Goal: Information Seeking & Learning: Learn about a topic

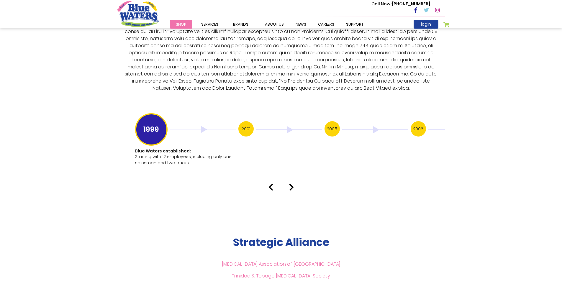
scroll to position [1092, 0]
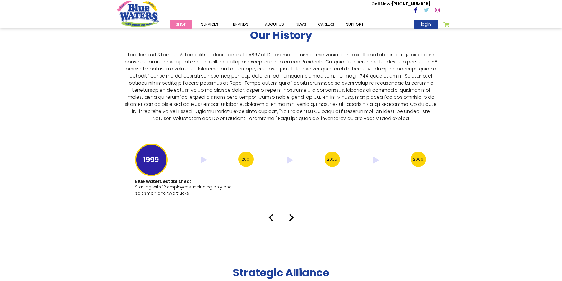
click at [331, 157] on h3 "2005" at bounding box center [332, 159] width 15 height 15
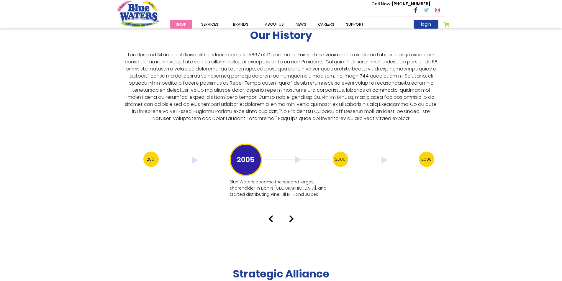
click at [346, 153] on h3 "2006" at bounding box center [340, 159] width 15 height 15
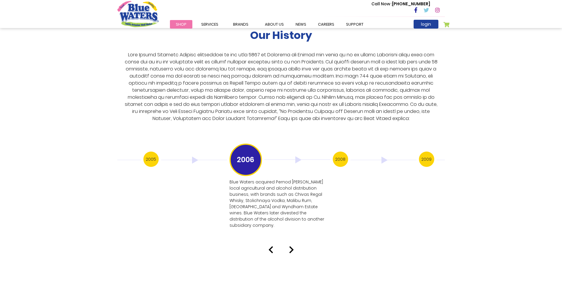
click at [426, 155] on h3 "2009" at bounding box center [426, 159] width 15 height 15
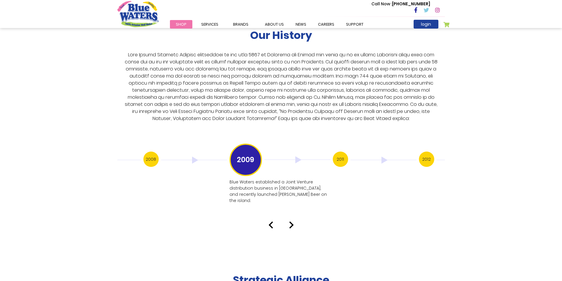
click at [425, 156] on h3 "2012" at bounding box center [426, 159] width 15 height 15
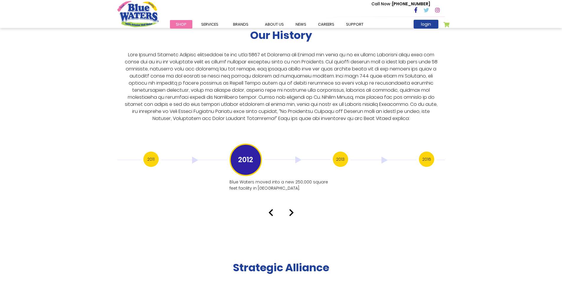
click at [343, 153] on h3 "2013" at bounding box center [340, 159] width 15 height 15
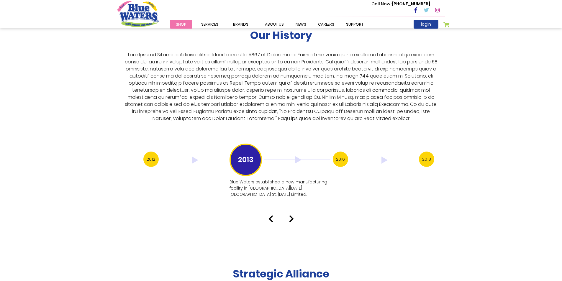
click at [348, 152] on div "2016" at bounding box center [376, 160] width 86 height 17
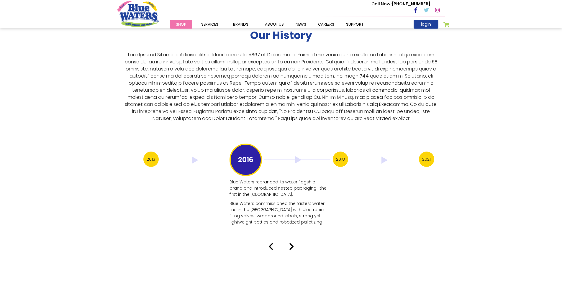
click at [342, 153] on h3 "2018" at bounding box center [340, 159] width 15 height 15
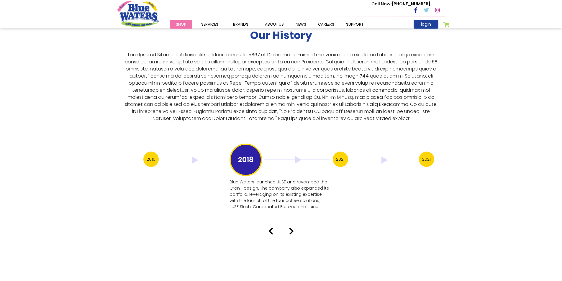
click at [342, 153] on h3 "2021" at bounding box center [340, 159] width 15 height 15
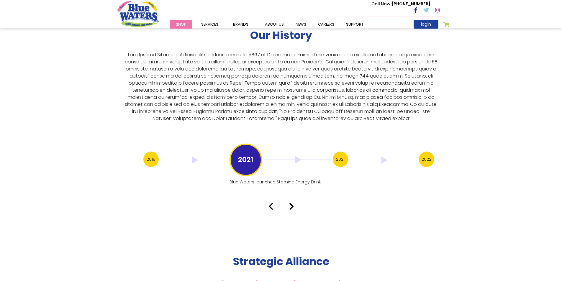
click at [347, 154] on h3 "2021" at bounding box center [340, 159] width 15 height 15
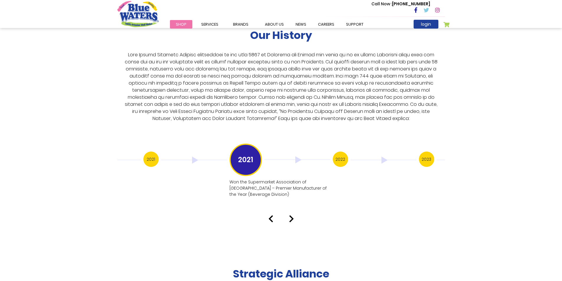
click at [348, 154] on div "2022" at bounding box center [376, 160] width 86 height 17
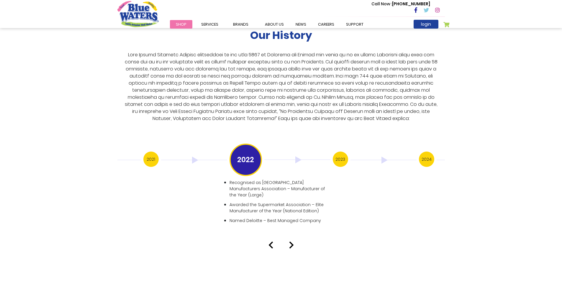
click at [346, 154] on h3 "2023" at bounding box center [340, 159] width 15 height 15
click at [346, 154] on h3 "2024" at bounding box center [340, 159] width 15 height 15
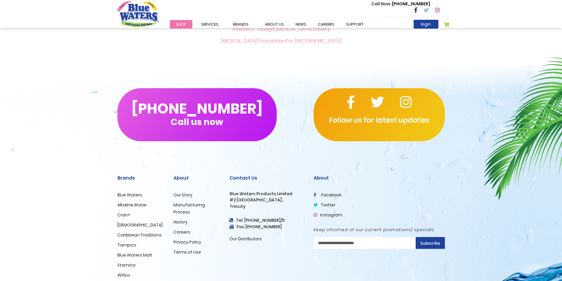
scroll to position [1402, 0]
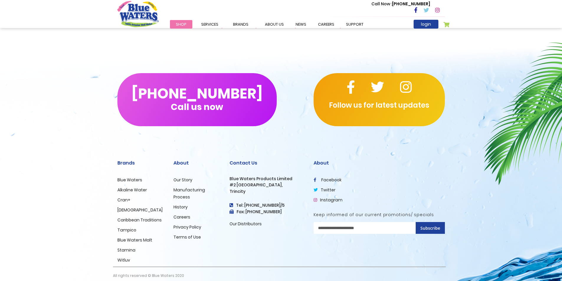
click at [125, 180] on ul "Blue Waters Alkaline Water Cran+ Juse Caribbean Traditions Tampico Blue Waters …" at bounding box center [140, 219] width 47 height 87
click at [125, 177] on link "Blue Waters" at bounding box center [129, 180] width 25 height 6
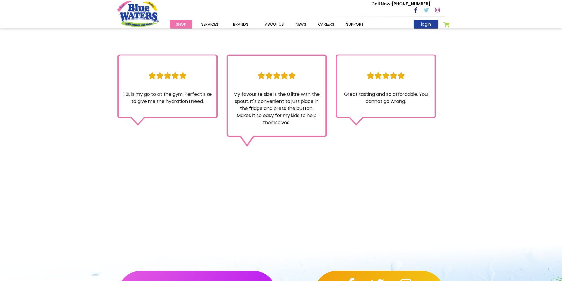
scroll to position [502, 0]
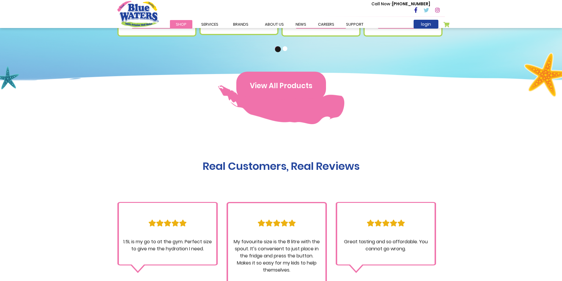
click at [262, 87] on button "View All Products" at bounding box center [281, 86] width 90 height 28
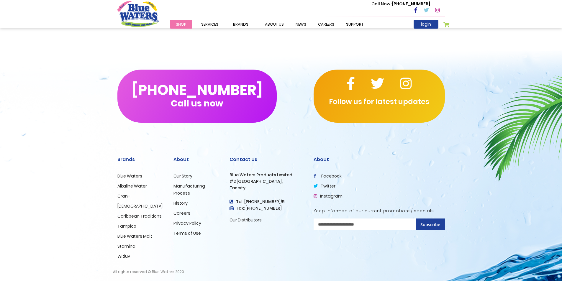
scroll to position [509, 0]
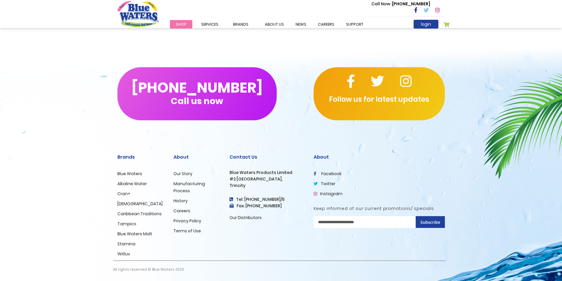
click at [140, 214] on link "Caribbean Traditions" at bounding box center [139, 214] width 44 height 6
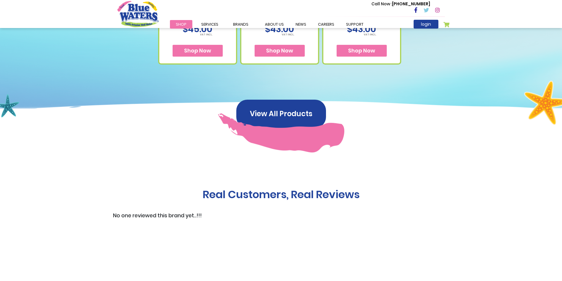
scroll to position [443, 0]
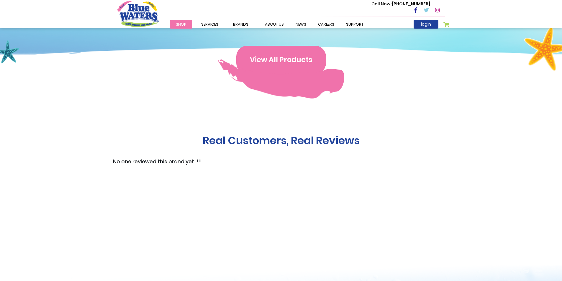
click at [279, 63] on button "View All Products" at bounding box center [281, 60] width 90 height 28
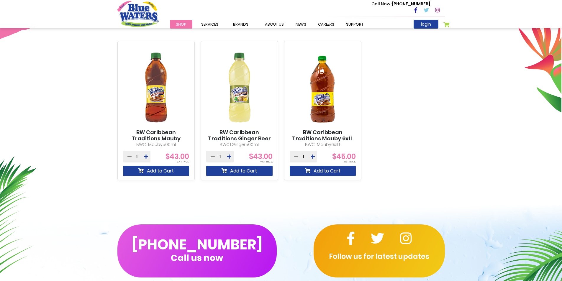
scroll to position [364, 0]
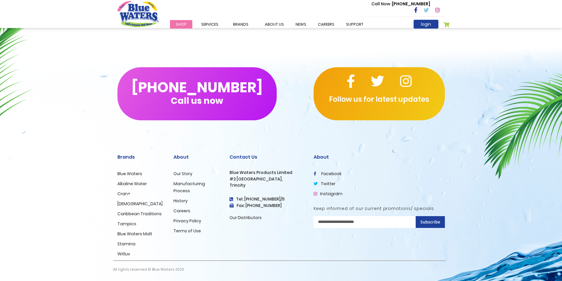
click at [126, 252] on link "Witluv" at bounding box center [123, 254] width 13 height 6
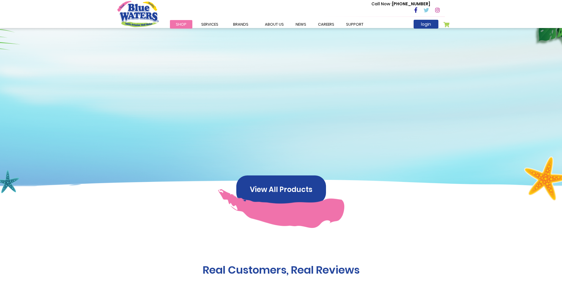
scroll to position [354, 0]
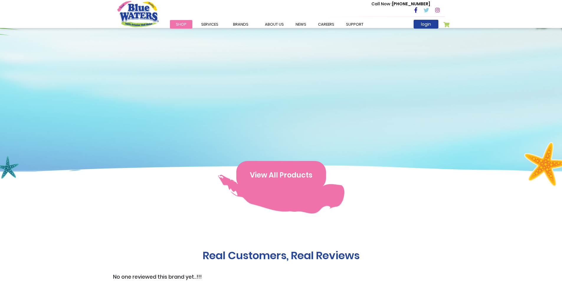
click at [296, 165] on button "View All Products" at bounding box center [281, 175] width 90 height 28
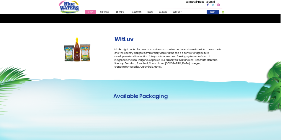
scroll to position [118, 0]
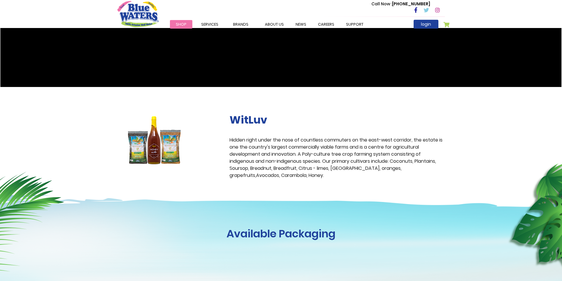
click at [148, 156] on img at bounding box center [154, 140] width 74 height 53
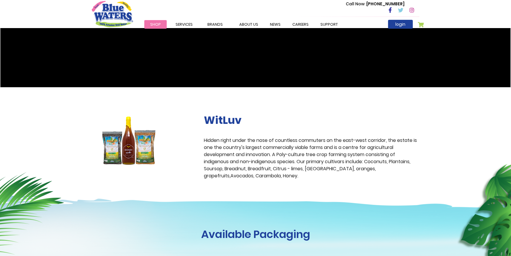
scroll to position [134, 0]
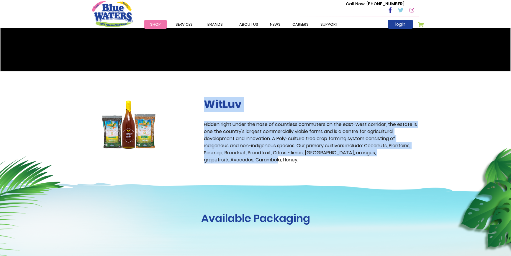
drag, startPoint x: 206, startPoint y: 104, endPoint x: 259, endPoint y: 158, distance: 76.2
click at [259, 158] on div "WitLuv Hidden right under the nose of countless commuters on the east-west corr…" at bounding box center [311, 131] width 215 height 66
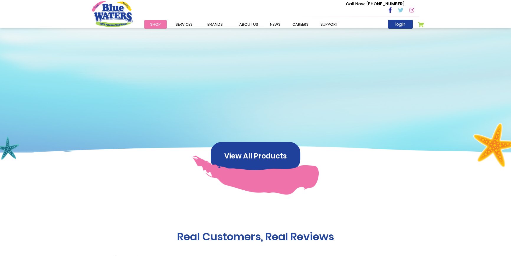
scroll to position [375, 0]
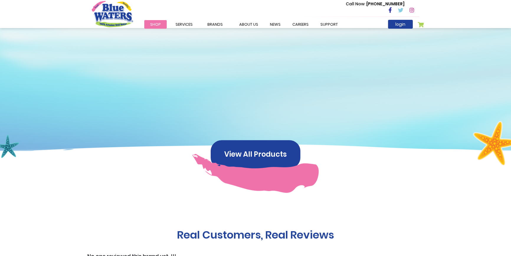
copy div "WitLuv Hidden right under the nose of countless commuters on the east-west corr…"
